Goal: Information Seeking & Learning: Learn about a topic

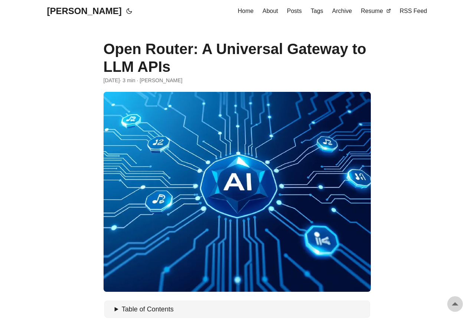
scroll to position [303, 0]
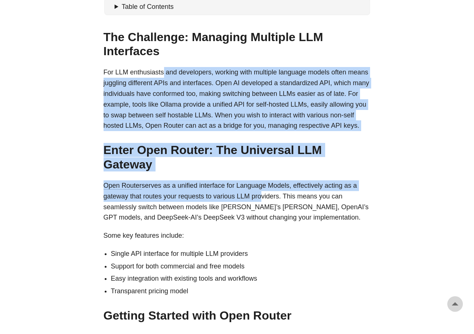
drag, startPoint x: 162, startPoint y: 71, endPoint x: 256, endPoint y: 181, distance: 144.3
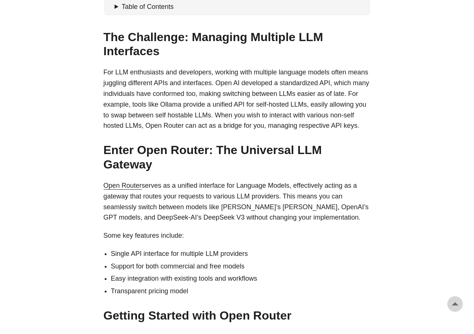
drag, startPoint x: 256, startPoint y: 181, endPoint x: 248, endPoint y: 206, distance: 26.7
click at [248, 206] on p "Open Router serves as a unified interface for Language Models, effectively acti…" at bounding box center [236, 202] width 267 height 43
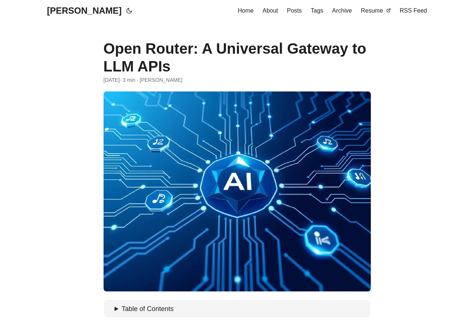
scroll to position [0, 0]
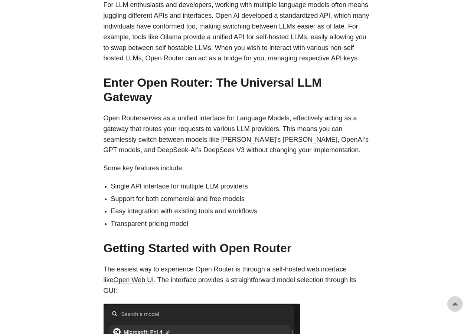
scroll to position [371, 0]
click at [209, 218] on li "Transparent pricing model" at bounding box center [241, 223] width 260 height 11
click at [187, 218] on li "Transparent pricing model" at bounding box center [241, 223] width 260 height 11
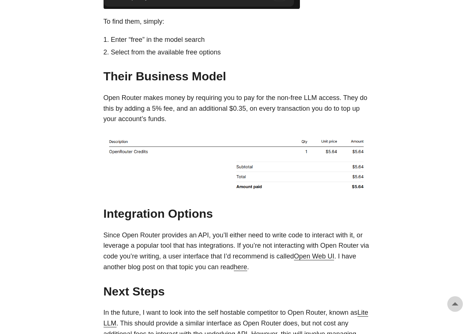
scroll to position [1001, 0]
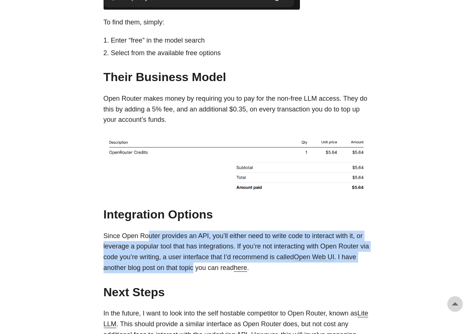
drag, startPoint x: 146, startPoint y: 211, endPoint x: 195, endPoint y: 242, distance: 57.7
click at [195, 242] on p "Since Open Router provides an API, you’ll either need to write code to interact…" at bounding box center [236, 252] width 267 height 43
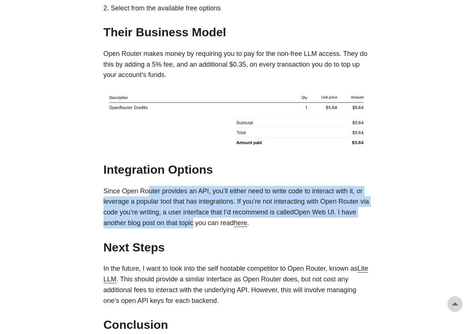
scroll to position [1149, 0]
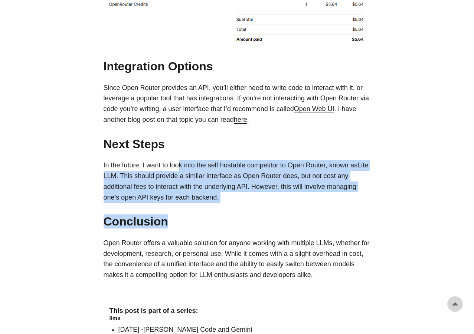
drag, startPoint x: 181, startPoint y: 139, endPoint x: 275, endPoint y: 184, distance: 104.0
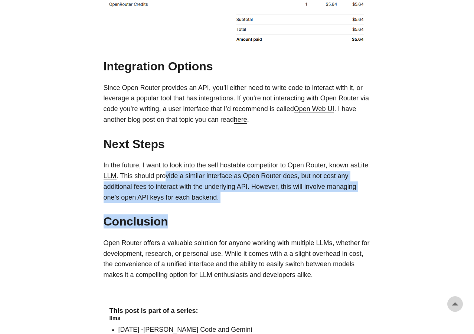
drag, startPoint x: 175, startPoint y: 152, endPoint x: 255, endPoint y: 185, distance: 87.1
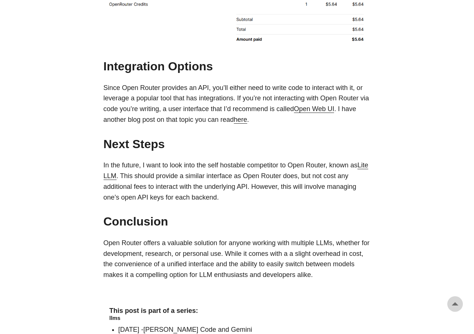
click at [123, 162] on link "Lite LLM" at bounding box center [235, 171] width 264 height 18
